Goal: Information Seeking & Learning: Find specific fact

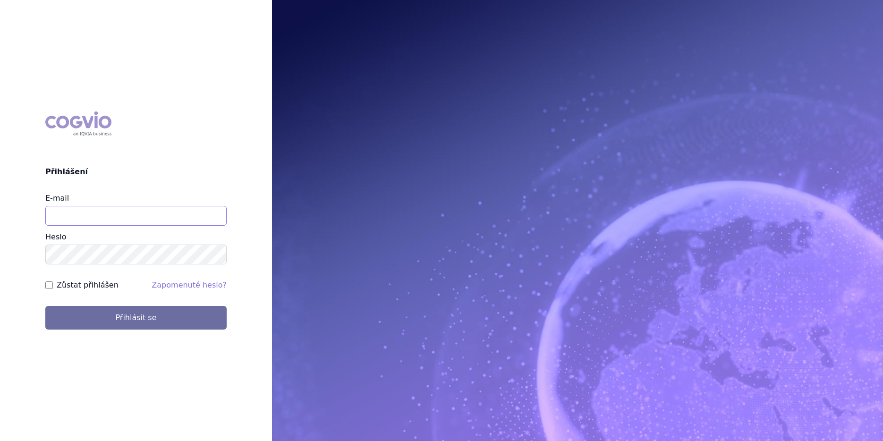
click at [68, 220] on input "E-mail" at bounding box center [135, 216] width 181 height 20
type input "[PERSON_NAME][EMAIL_ADDRESS][DOMAIN_NAME]"
click at [45, 306] on button "Přihlásit se" at bounding box center [135, 318] width 181 height 24
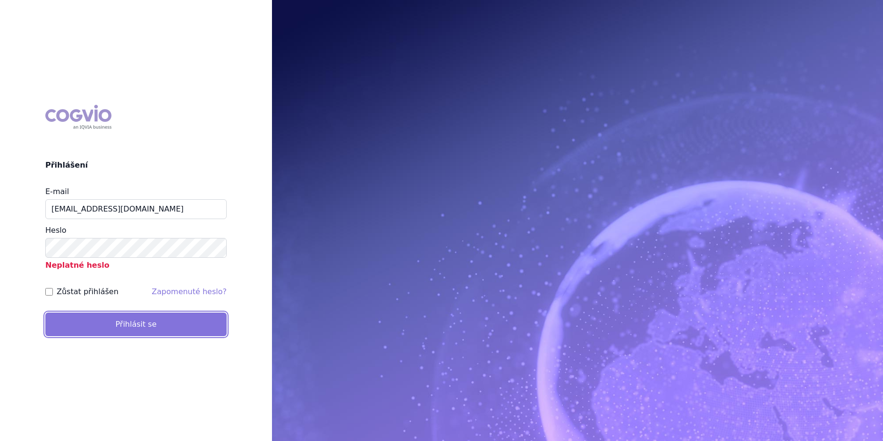
click at [97, 325] on button "Přihlásit se" at bounding box center [135, 325] width 181 height 24
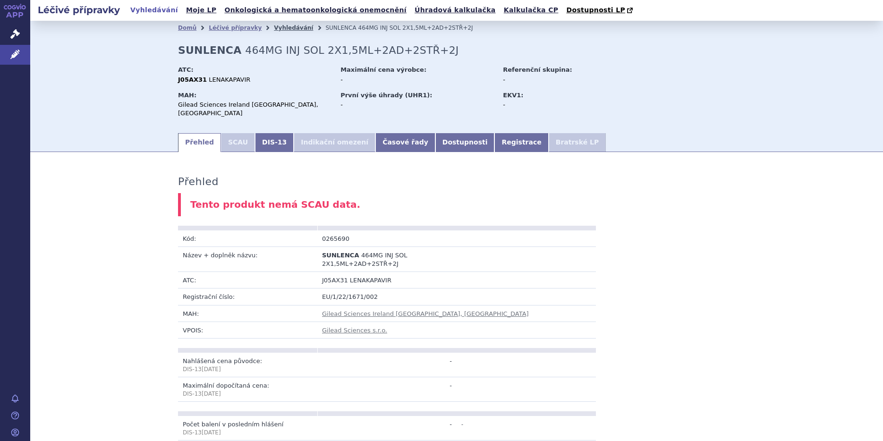
click at [274, 30] on link "Vyhledávání" at bounding box center [293, 28] width 39 height 7
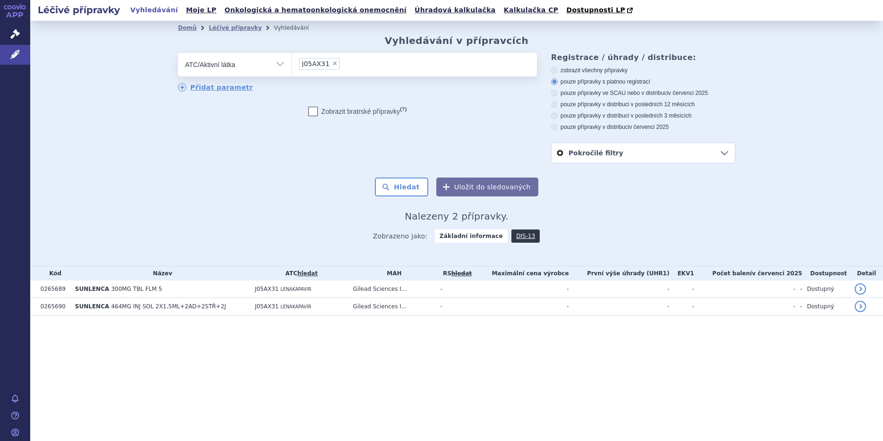
click at [332, 66] on span "×" at bounding box center [335, 63] width 6 height 6
click at [292, 66] on select "J05AX31" at bounding box center [291, 64] width 0 height 24
select select
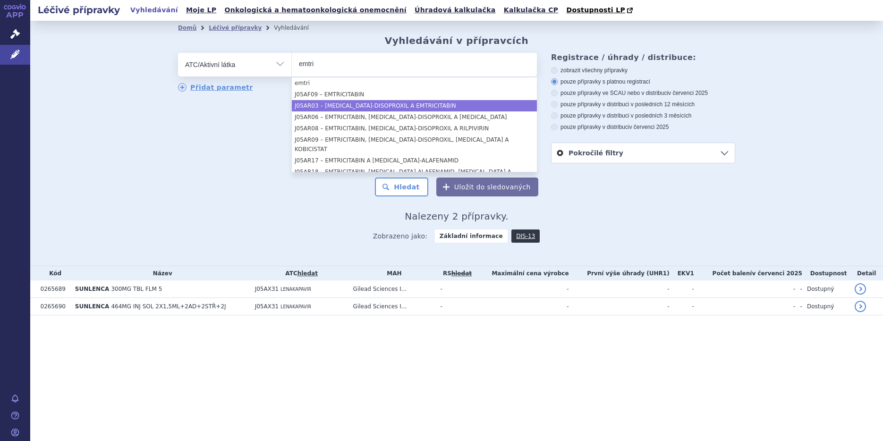
type input "emtri"
select select "J05AR03"
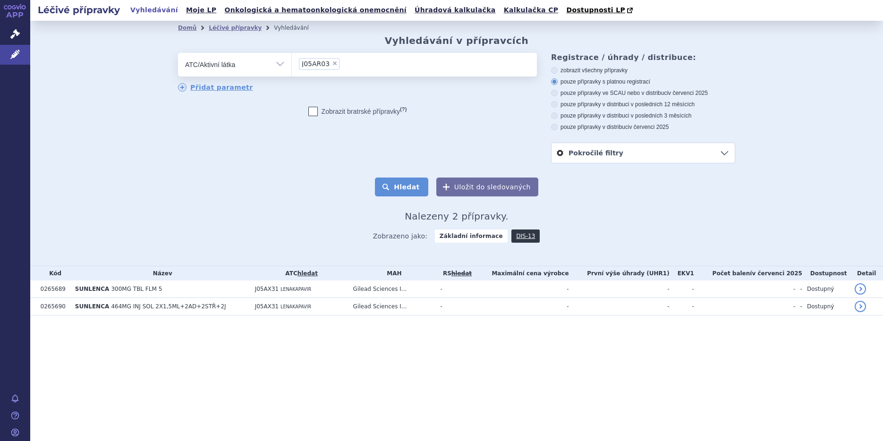
click at [390, 183] on button "Hledat" at bounding box center [401, 187] width 53 height 19
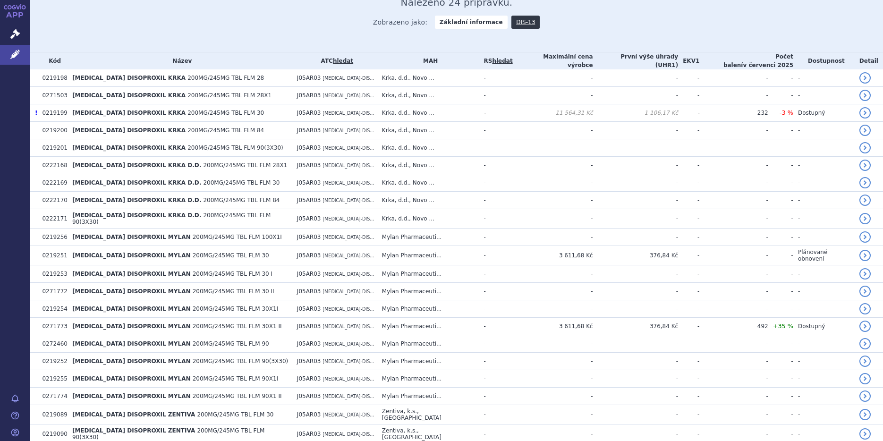
scroll to position [227, 0]
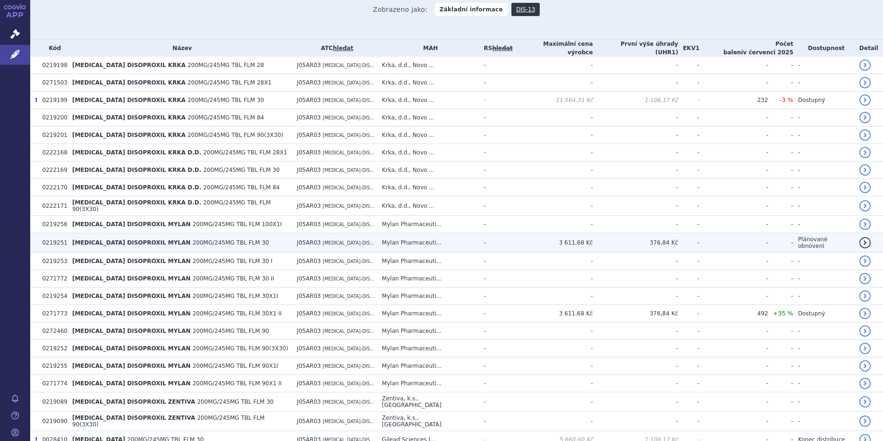
click at [217, 239] on span "200MG/245MG TBL FLM 30" at bounding box center [231, 242] width 77 height 7
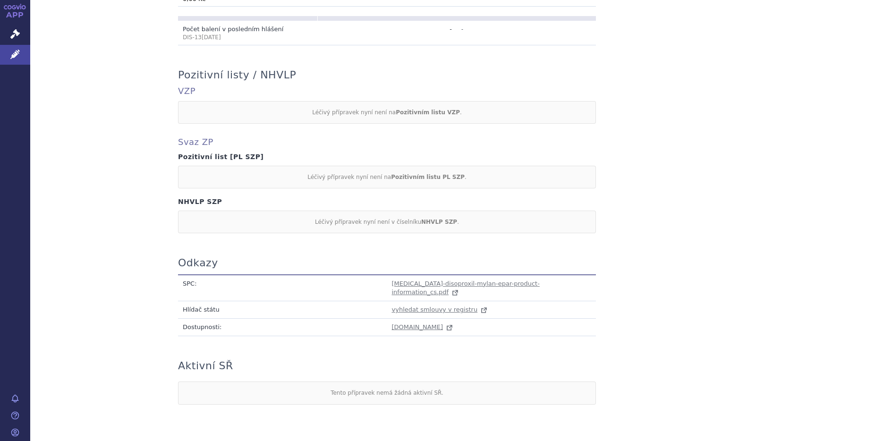
scroll to position [756, 0]
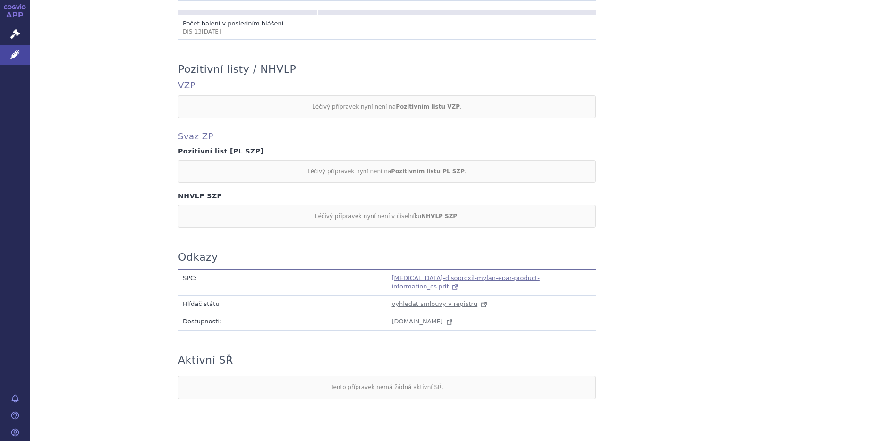
click at [428, 274] on span "[MEDICAL_DATA]-disoproxil-mylan-epar-product-information_cs.pdf" at bounding box center [466, 282] width 148 height 16
